Goal: Transaction & Acquisition: Purchase product/service

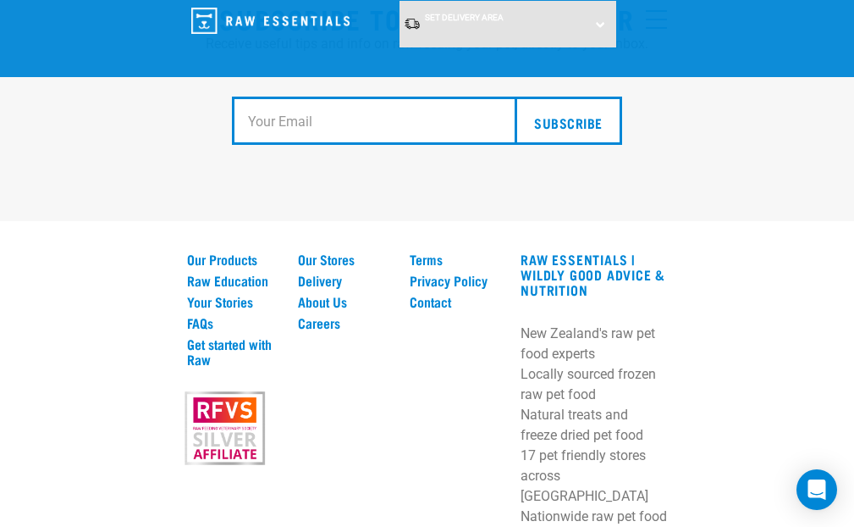
scroll to position [3398, 0]
click at [231, 265] on link "Our Products" at bounding box center [232, 258] width 91 height 15
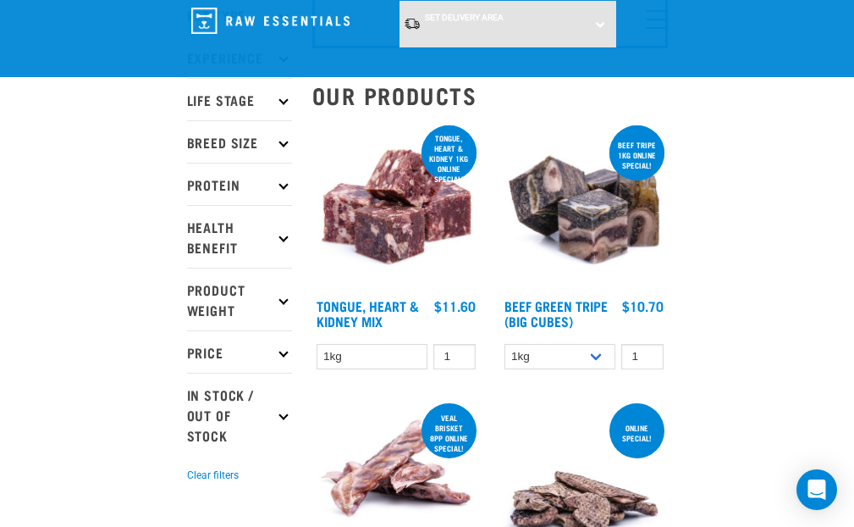
scroll to position [152, 0]
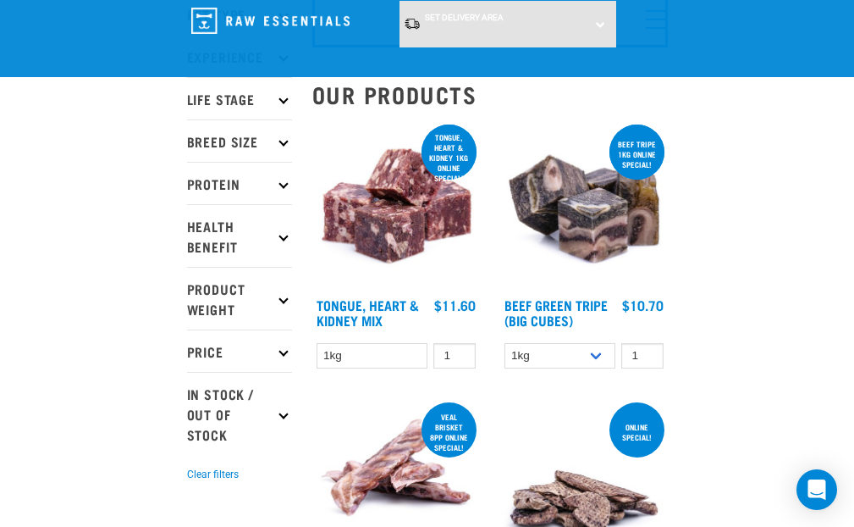
click at [287, 180] on p "Protein" at bounding box center [239, 183] width 105 height 42
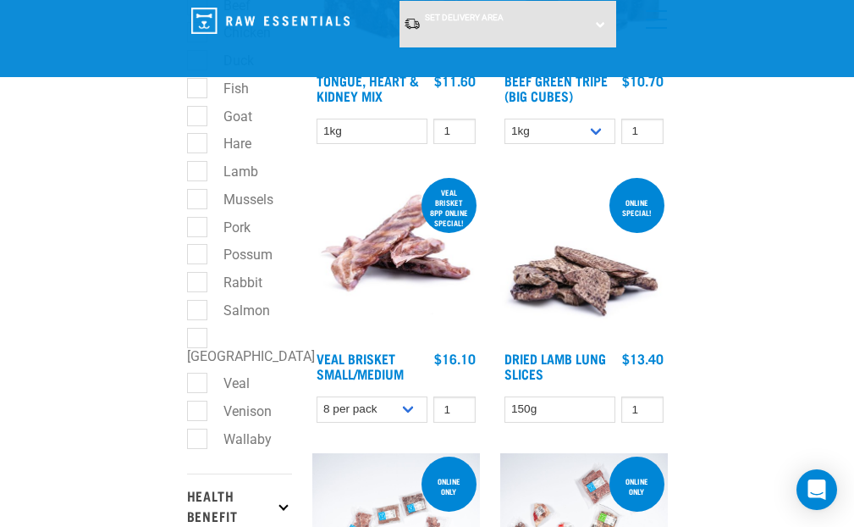
scroll to position [380, 0]
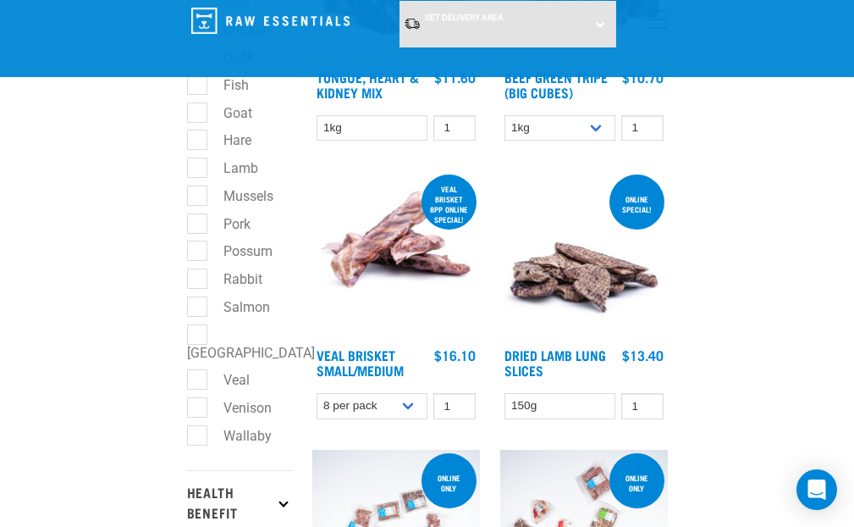
click at [197, 425] on label "Wallaby" at bounding box center [237, 435] width 82 height 21
click at [197, 427] on input "Wallaby" at bounding box center [192, 432] width 11 height 11
checkbox input "true"
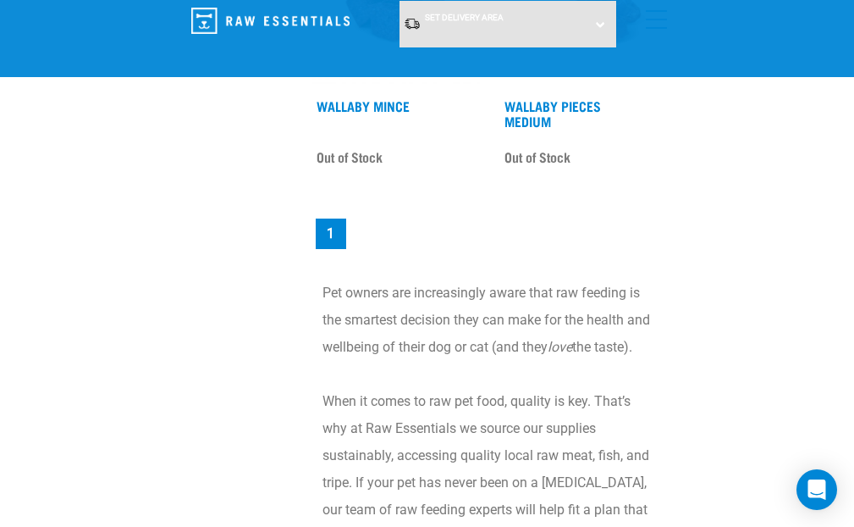
scroll to position [1469, 0]
